Goal: Information Seeking & Learning: Check status

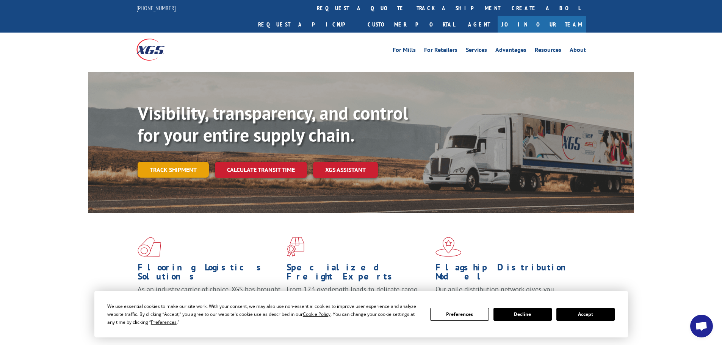
click at [177, 162] on link "Track shipment" at bounding box center [172, 170] width 71 height 16
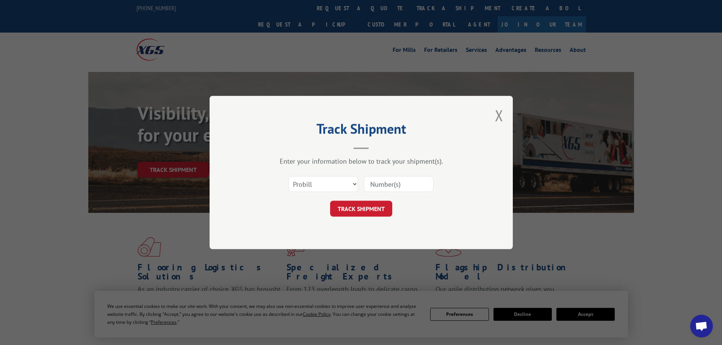
click at [386, 186] on input at bounding box center [399, 184] width 70 height 16
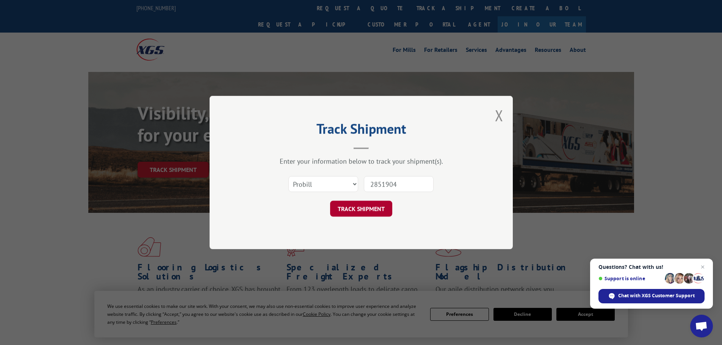
type input "2851904"
click at [361, 206] on button "TRACK SHIPMENT" at bounding box center [361, 209] width 62 height 16
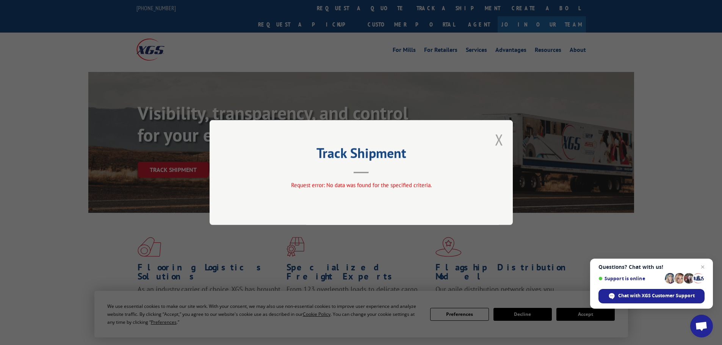
click at [503, 140] on button "Close modal" at bounding box center [499, 140] width 8 height 20
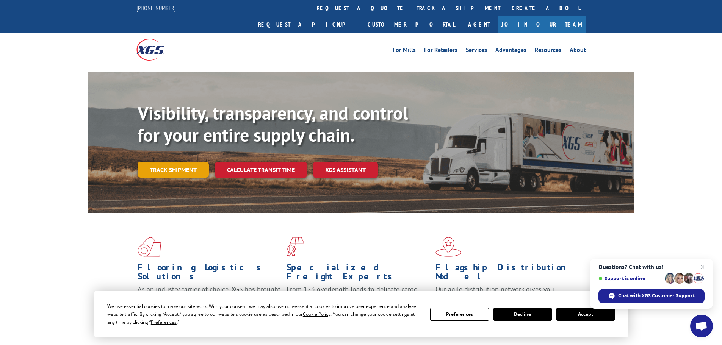
click at [188, 162] on link "Track shipment" at bounding box center [172, 170] width 71 height 16
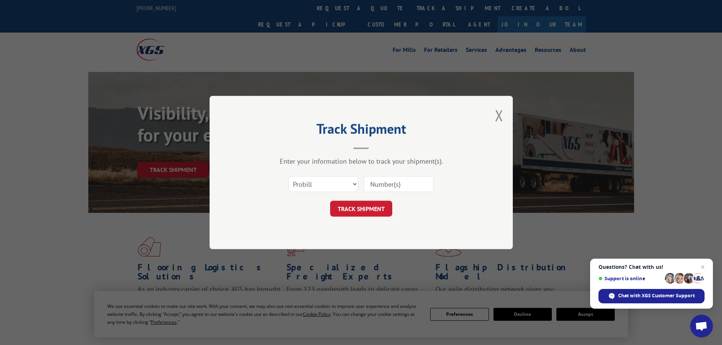
drag, startPoint x: 360, startPoint y: 181, endPoint x: 344, endPoint y: 182, distance: 15.5
click at [359, 182] on div "Select category... Probill BOL PO" at bounding box center [360, 184] width 227 height 25
click at [341, 184] on select "Select category... Probill BOL PO" at bounding box center [323, 184] width 70 height 16
select select "bol"
click at [288, 176] on select "Select category... Probill BOL PO" at bounding box center [323, 184] width 70 height 16
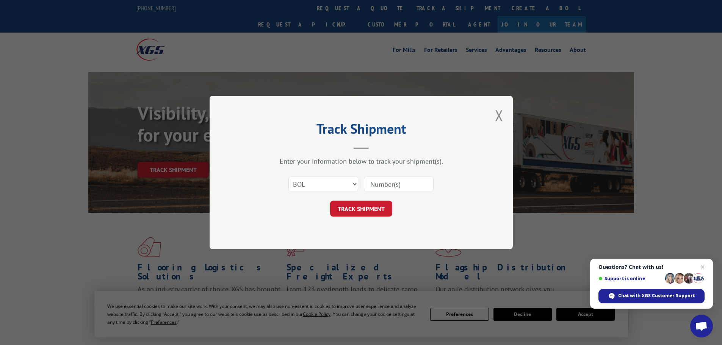
click at [383, 187] on input at bounding box center [399, 184] width 70 height 16
type input "2851904"
click at [385, 206] on button "TRACK SHIPMENT" at bounding box center [361, 209] width 62 height 16
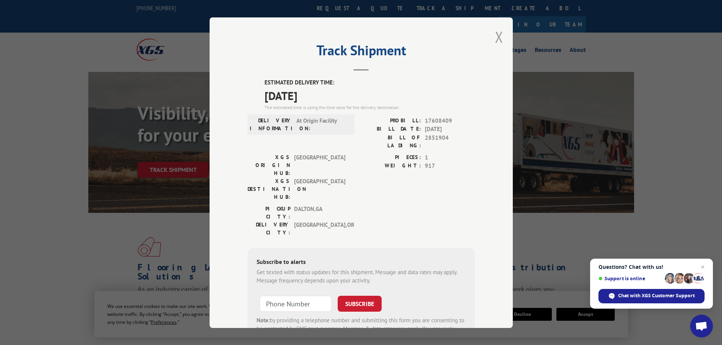
click at [497, 34] on button "Close modal" at bounding box center [499, 37] width 8 height 20
